Goal: Use online tool/utility: Utilize a website feature to perform a specific function

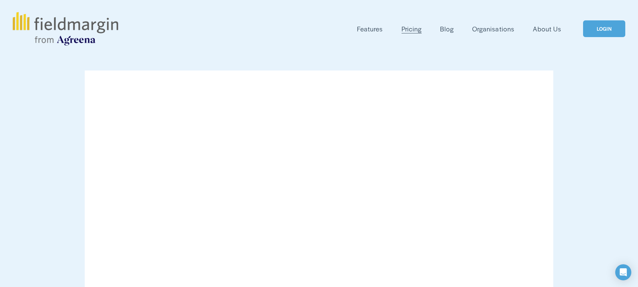
click at [601, 27] on link "LOGIN" at bounding box center [604, 28] width 42 height 17
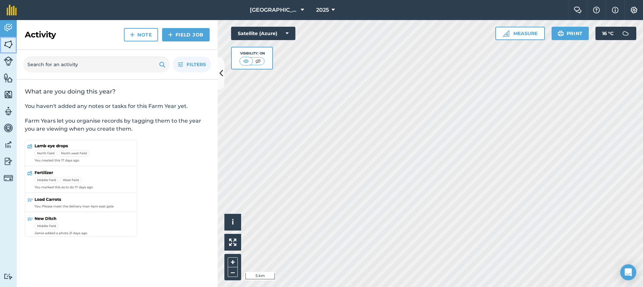
click at [7, 44] on img at bounding box center [8, 44] width 9 height 10
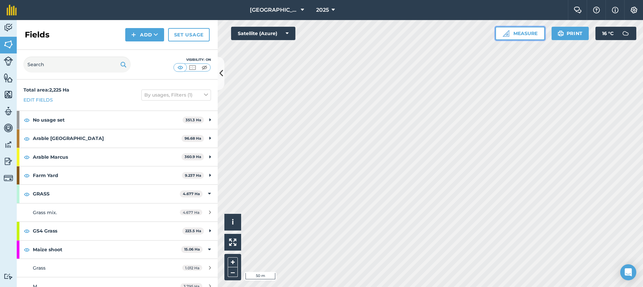
click at [521, 35] on button "Measure" at bounding box center [520, 33] width 50 height 13
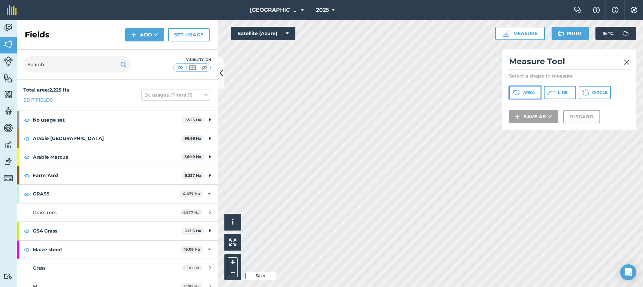
click at [535, 91] on button "Area" at bounding box center [525, 92] width 32 height 13
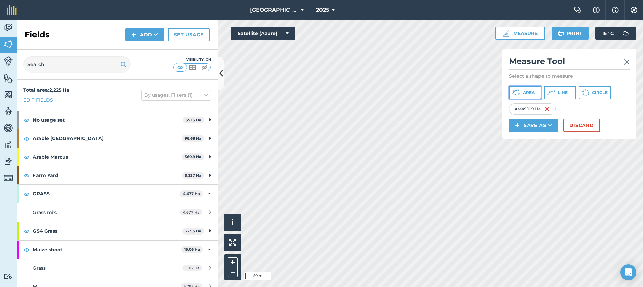
click at [535, 94] on button "Area" at bounding box center [525, 92] width 32 height 13
click at [532, 93] on span "Area" at bounding box center [529, 92] width 12 height 5
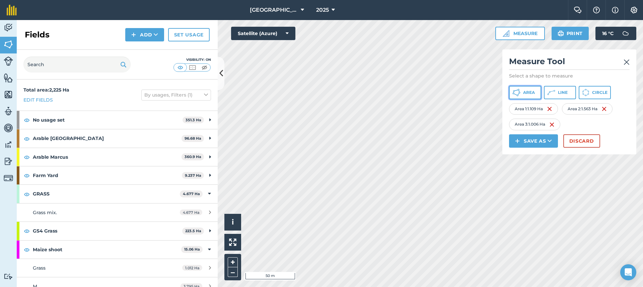
drag, startPoint x: 526, startPoint y: 96, endPoint x: 520, endPoint y: 94, distance: 6.2
click at [526, 95] on button "Area" at bounding box center [525, 92] width 32 height 13
click at [570, 141] on button "Discard" at bounding box center [581, 141] width 37 height 13
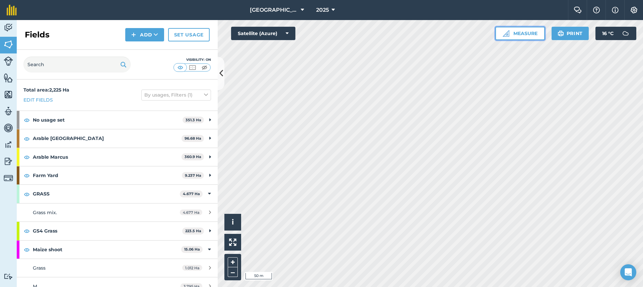
drag, startPoint x: 531, startPoint y: 35, endPoint x: 531, endPoint y: 39, distance: 4.0
click at [532, 35] on button "Measure" at bounding box center [520, 33] width 50 height 13
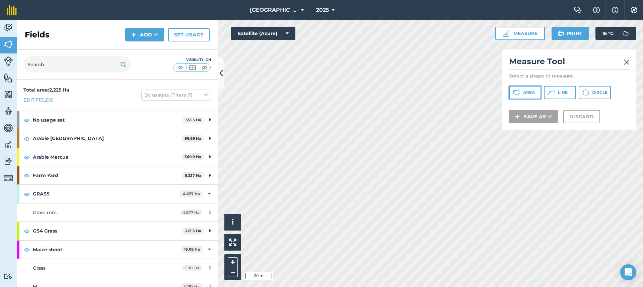
click at [530, 91] on span "Area" at bounding box center [529, 92] width 12 height 5
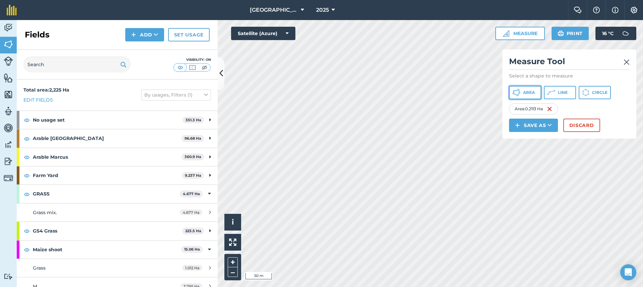
click at [522, 91] on button "Area" at bounding box center [525, 92] width 32 height 13
click at [579, 127] on button "Discard" at bounding box center [581, 125] width 37 height 13
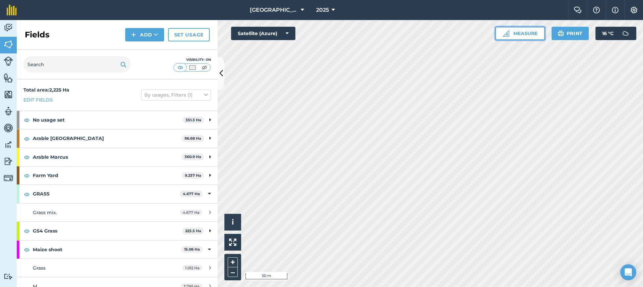
click at [518, 36] on button "Measure" at bounding box center [520, 33] width 50 height 13
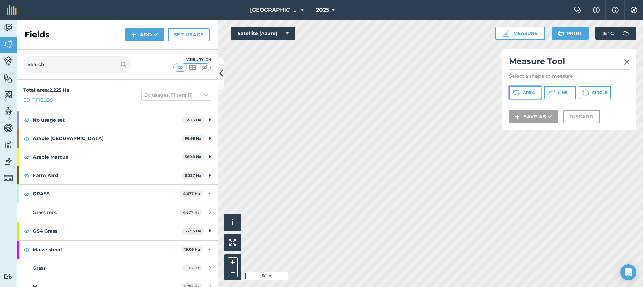
click at [535, 93] on button "Area" at bounding box center [525, 92] width 32 height 13
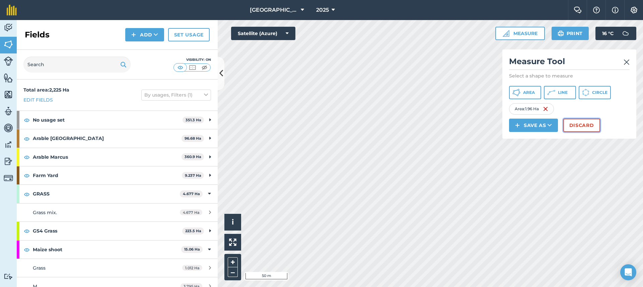
click at [577, 121] on button "Discard" at bounding box center [581, 125] width 37 height 13
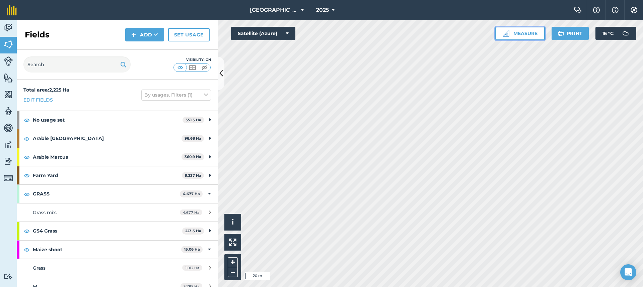
click at [527, 35] on button "Measure" at bounding box center [520, 33] width 50 height 13
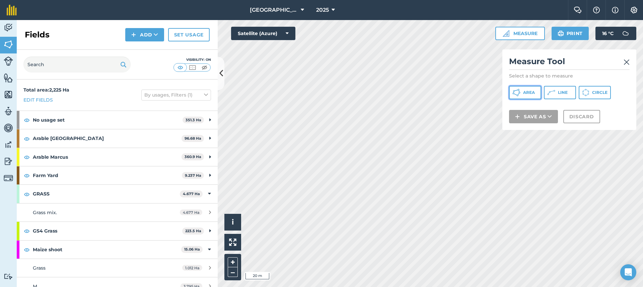
click at [541, 95] on button "Area" at bounding box center [525, 92] width 32 height 13
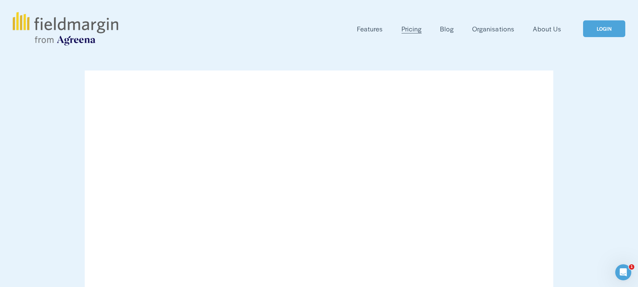
click at [594, 29] on link "LOGIN" at bounding box center [604, 28] width 42 height 17
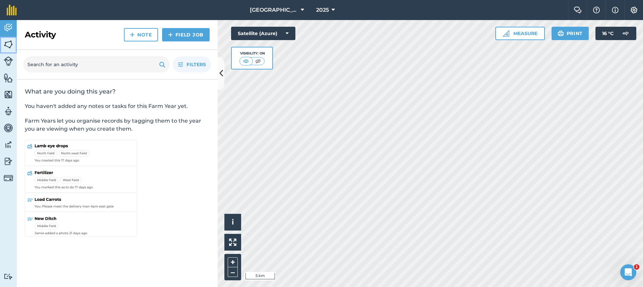
drag, startPoint x: 9, startPoint y: 47, endPoint x: 16, endPoint y: 48, distance: 7.4
click at [9, 47] on img at bounding box center [8, 44] width 9 height 10
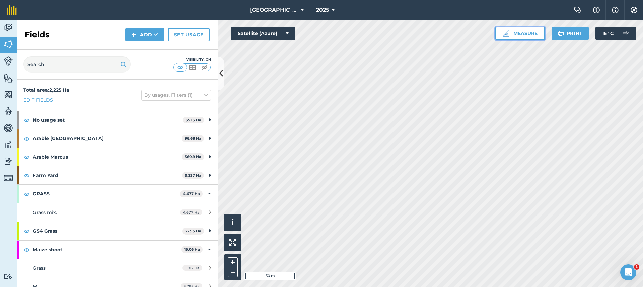
click at [521, 35] on button "Measure" at bounding box center [520, 33] width 50 height 13
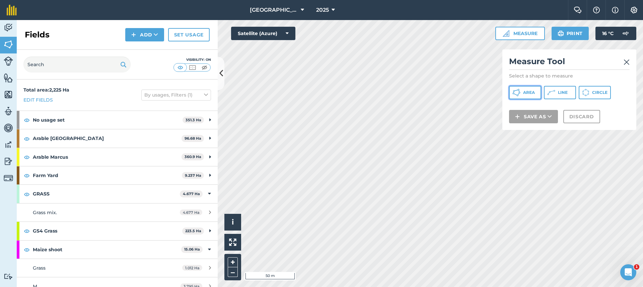
drag, startPoint x: 534, startPoint y: 90, endPoint x: 508, endPoint y: 96, distance: 27.1
click at [534, 90] on span "Area" at bounding box center [529, 92] width 12 height 5
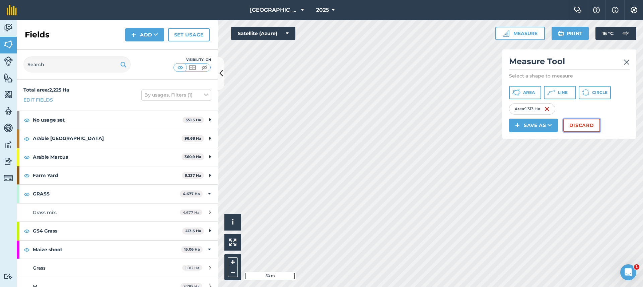
click at [574, 125] on button "Discard" at bounding box center [581, 125] width 37 height 13
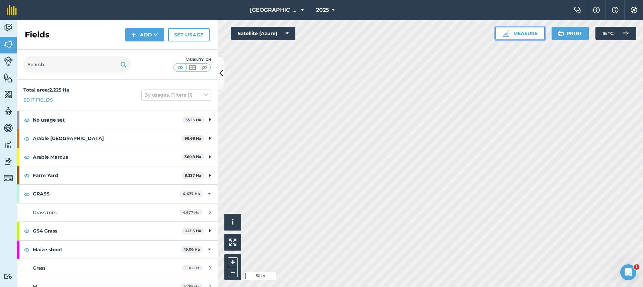
click at [521, 31] on button "Measure" at bounding box center [520, 33] width 50 height 13
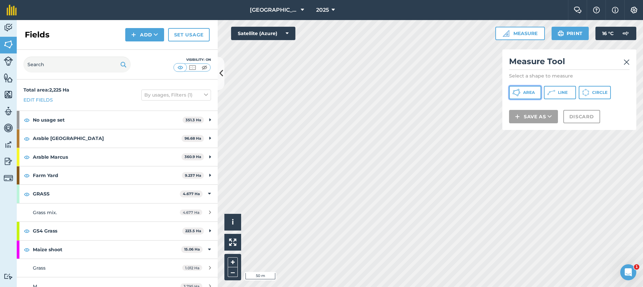
click at [529, 91] on span "Area" at bounding box center [529, 92] width 12 height 5
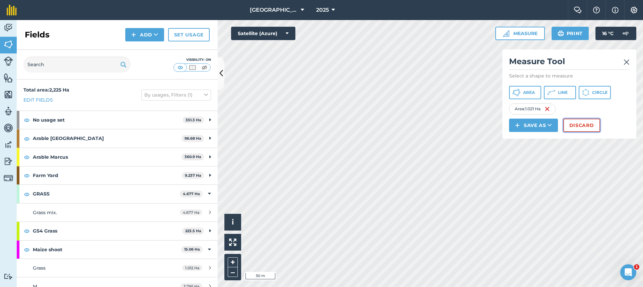
click at [575, 127] on button "Discard" at bounding box center [581, 125] width 37 height 13
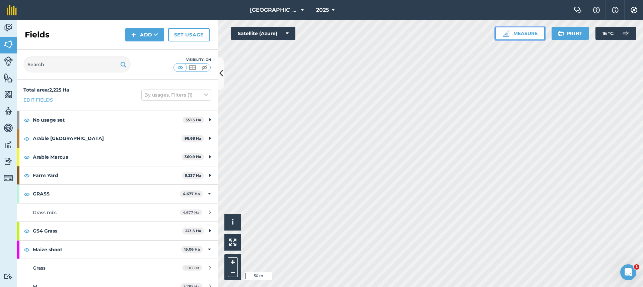
click at [515, 35] on button "Measure" at bounding box center [520, 33] width 50 height 13
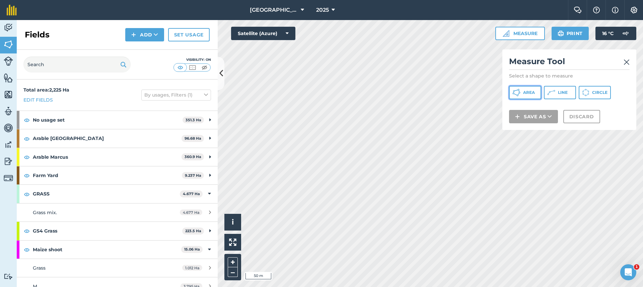
click at [530, 95] on span "Area" at bounding box center [529, 92] width 12 height 5
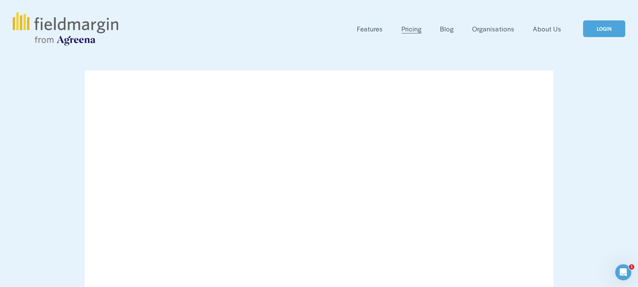
click at [580, 31] on div "LOGIN" at bounding box center [593, 28] width 64 height 17
click at [601, 32] on link "LOGIN" at bounding box center [604, 28] width 42 height 17
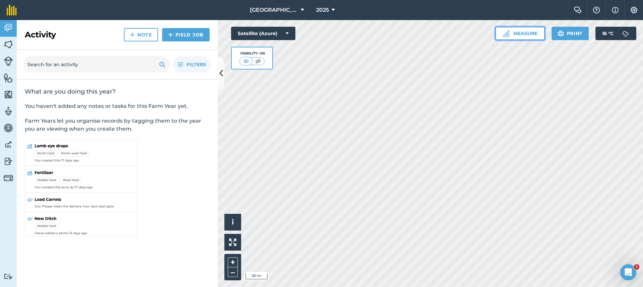
click at [529, 35] on button "Measure" at bounding box center [520, 33] width 50 height 13
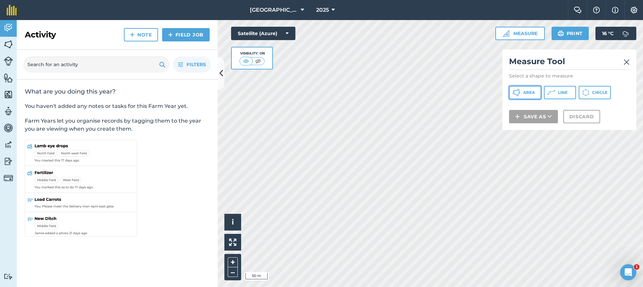
drag, startPoint x: 528, startPoint y: 93, endPoint x: 510, endPoint y: 93, distance: 18.7
click at [529, 93] on span "Area" at bounding box center [529, 92] width 12 height 5
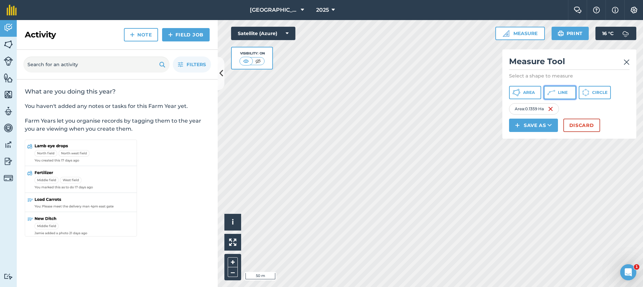
click at [560, 95] on span "Line" at bounding box center [563, 92] width 10 height 5
click at [555, 95] on button "Line" at bounding box center [560, 92] width 32 height 13
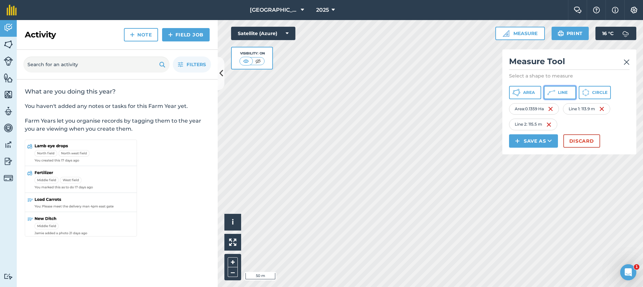
click at [563, 97] on button "Line" at bounding box center [560, 92] width 32 height 13
click at [555, 92] on button "Line" at bounding box center [560, 92] width 32 height 13
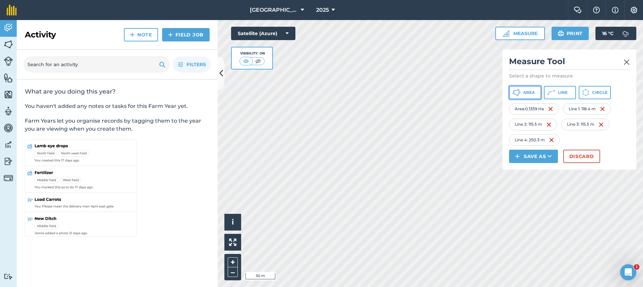
click at [528, 94] on span "Area" at bounding box center [529, 92] width 12 height 5
click at [550, 125] on img at bounding box center [548, 125] width 5 height 8
click at [549, 124] on img at bounding box center [547, 125] width 5 height 8
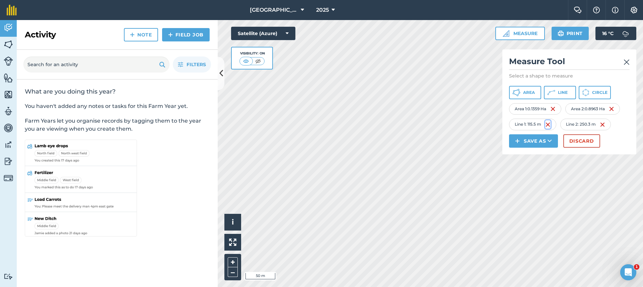
click at [549, 124] on img at bounding box center [547, 125] width 5 height 8
click at [555, 124] on img at bounding box center [553, 125] width 5 height 8
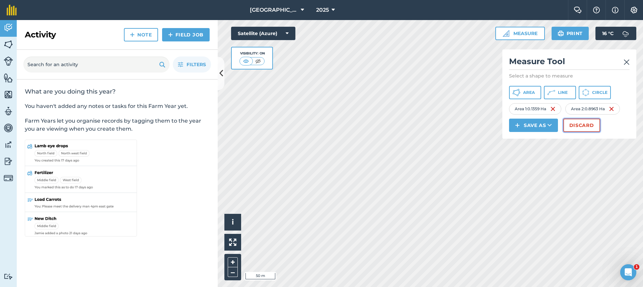
click at [586, 129] on button "Discard" at bounding box center [581, 125] width 37 height 13
